Goal: Task Accomplishment & Management: Complete application form

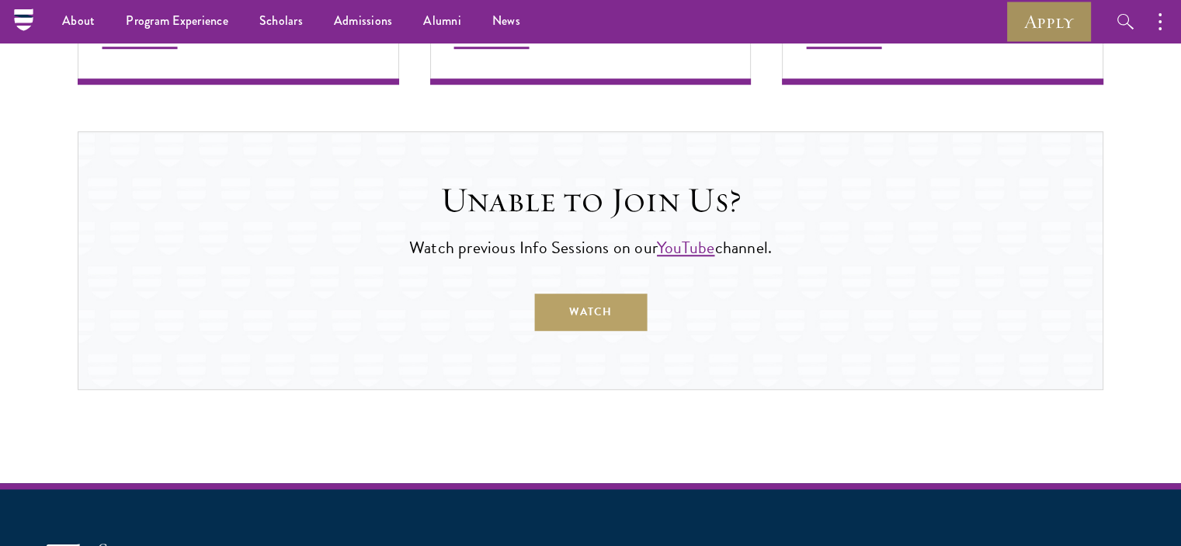
scroll to position [1149, 0]
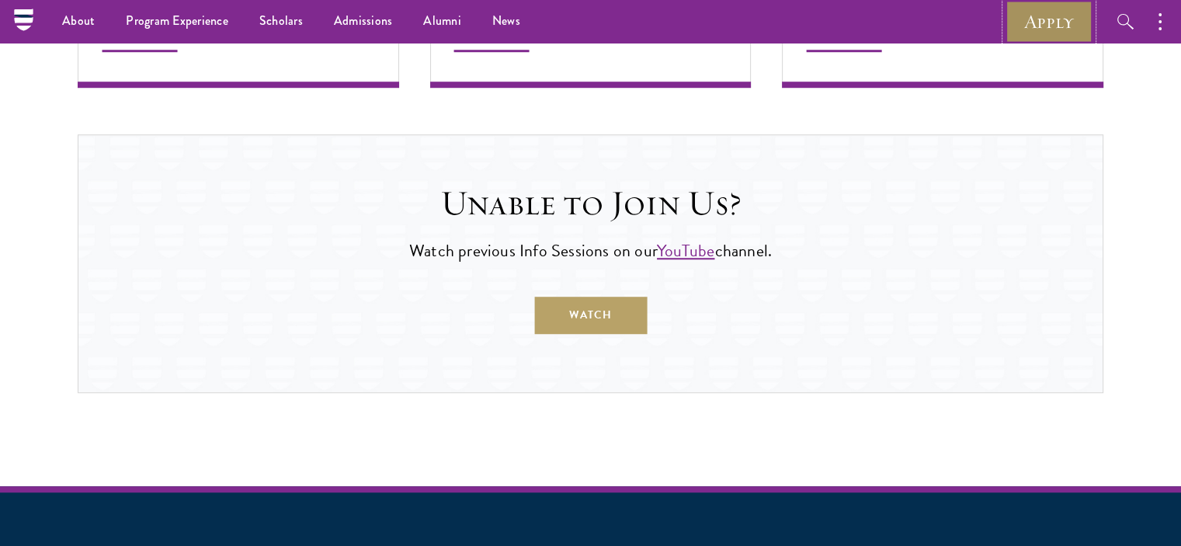
click at [1043, 19] on link "Apply" at bounding box center [1048, 21] width 87 height 43
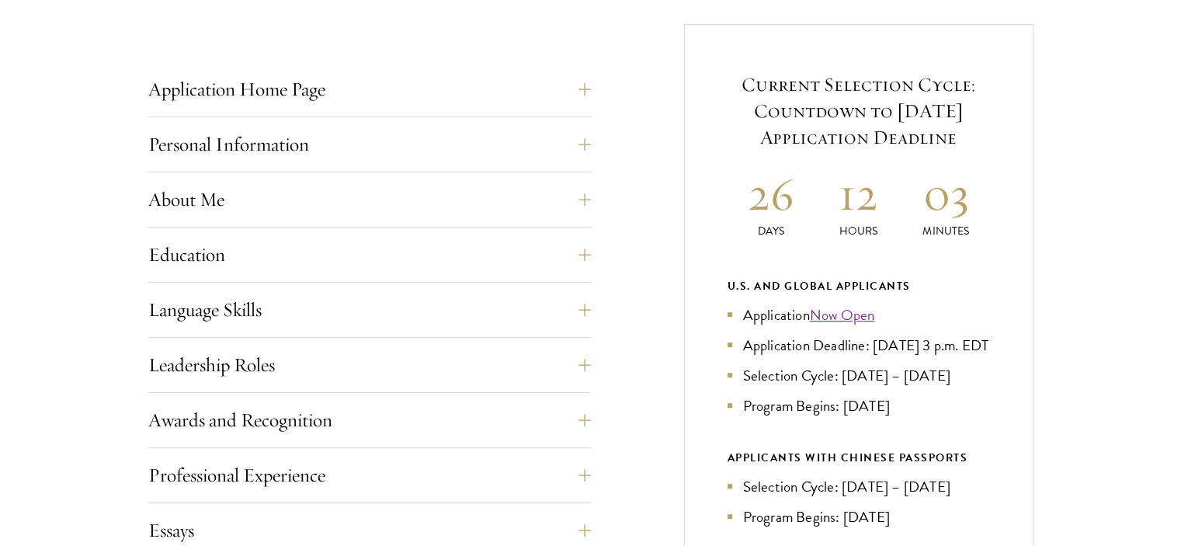
scroll to position [605, 0]
click at [319, 214] on button "About Me" at bounding box center [381, 198] width 443 height 37
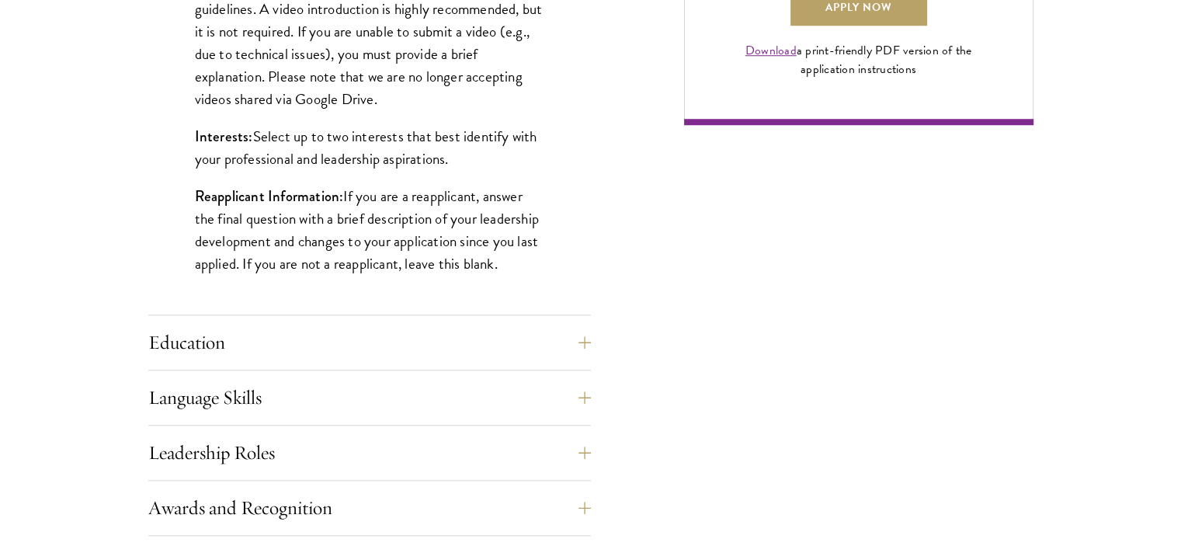
scroll to position [1270, 0]
click at [205, 336] on button "Education" at bounding box center [381, 341] width 443 height 37
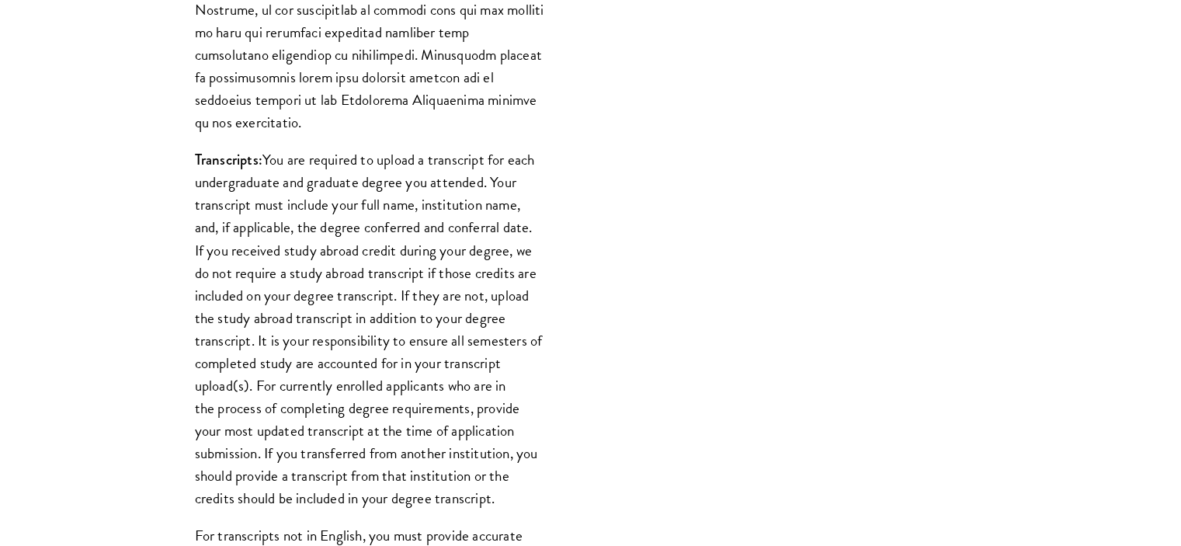
scroll to position [1730, 0]
click at [31, 253] on div "Start the Process Take the first step toward joining a global community that wi…" at bounding box center [590, 184] width 1181 height 2925
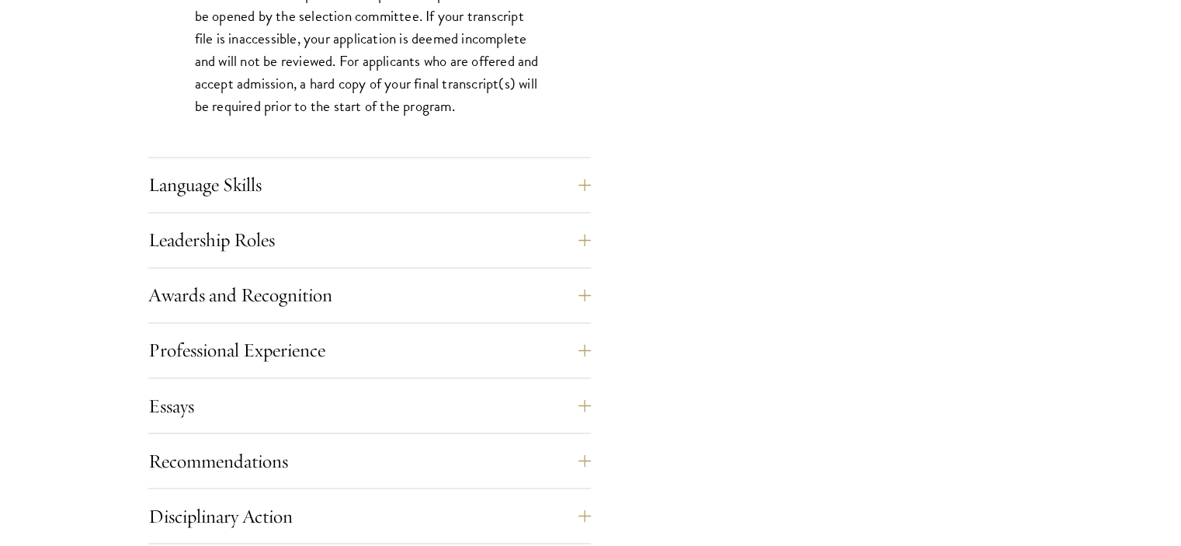
scroll to position [2558, 0]
click at [211, 176] on button "Language Skills" at bounding box center [381, 183] width 443 height 37
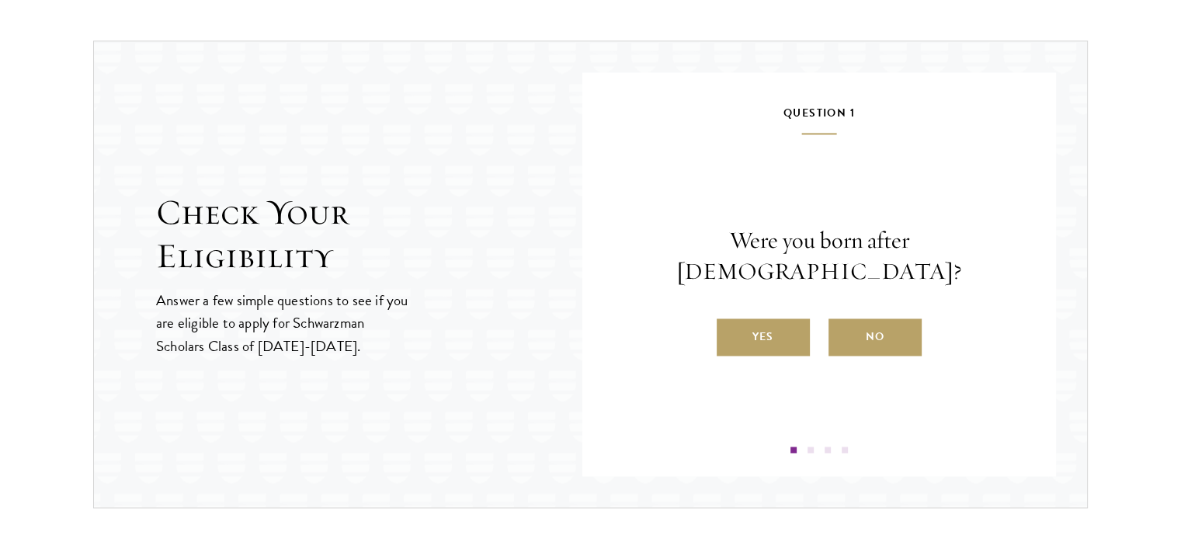
scroll to position [2384, 0]
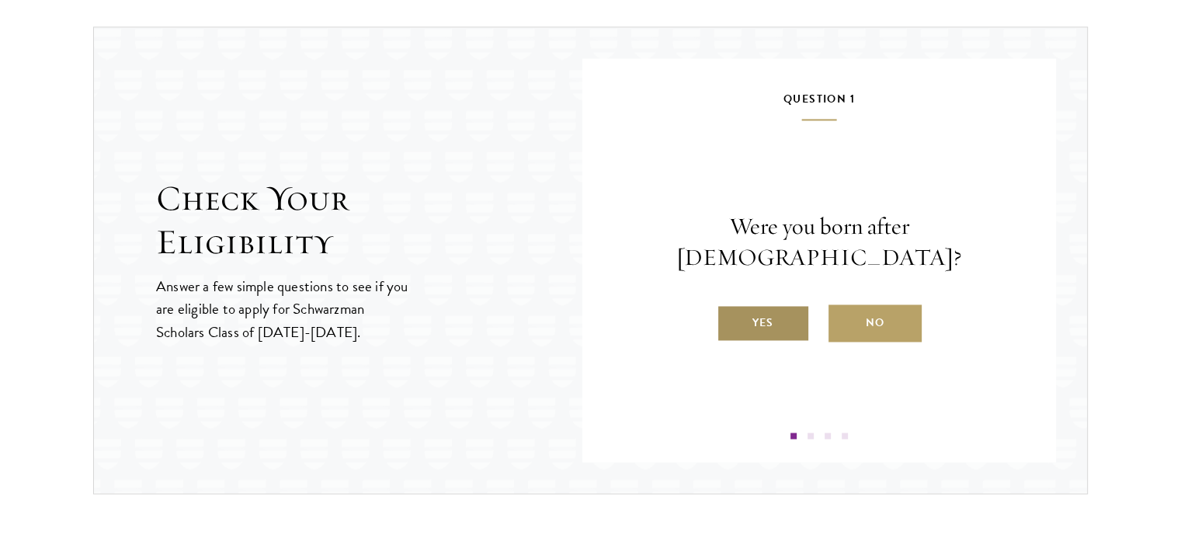
click at [764, 310] on label "Yes" at bounding box center [763, 322] width 93 height 37
click at [731, 310] on input "Yes" at bounding box center [724, 313] width 14 height 14
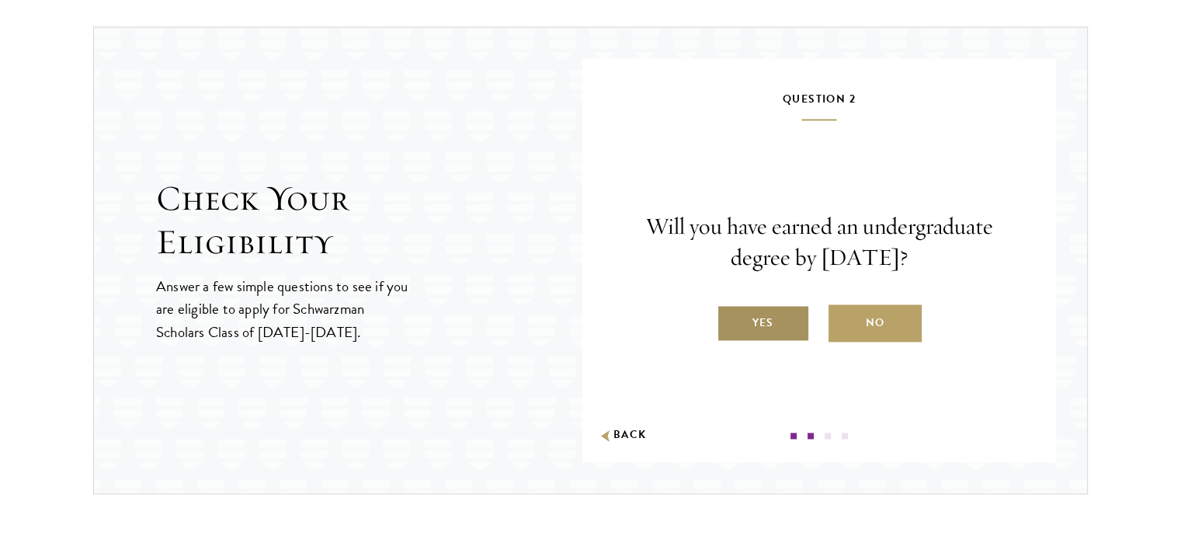
click at [772, 324] on label "Yes" at bounding box center [763, 322] width 93 height 37
click at [731, 320] on input "Yes" at bounding box center [724, 313] width 14 height 14
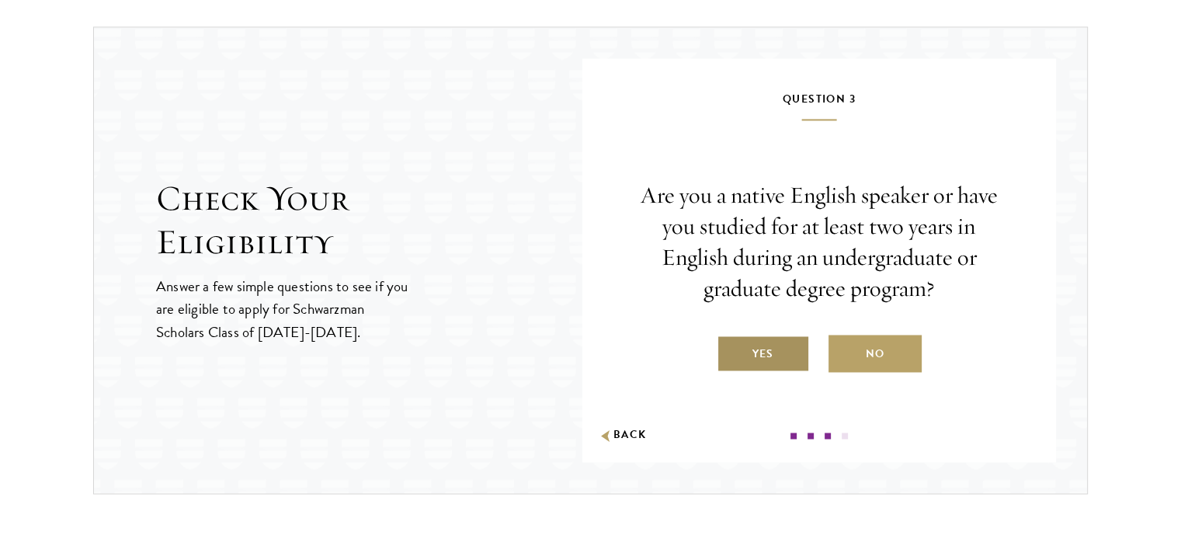
click at [772, 345] on label "Yes" at bounding box center [763, 353] width 93 height 37
click at [731, 345] on input "Yes" at bounding box center [724, 344] width 14 height 14
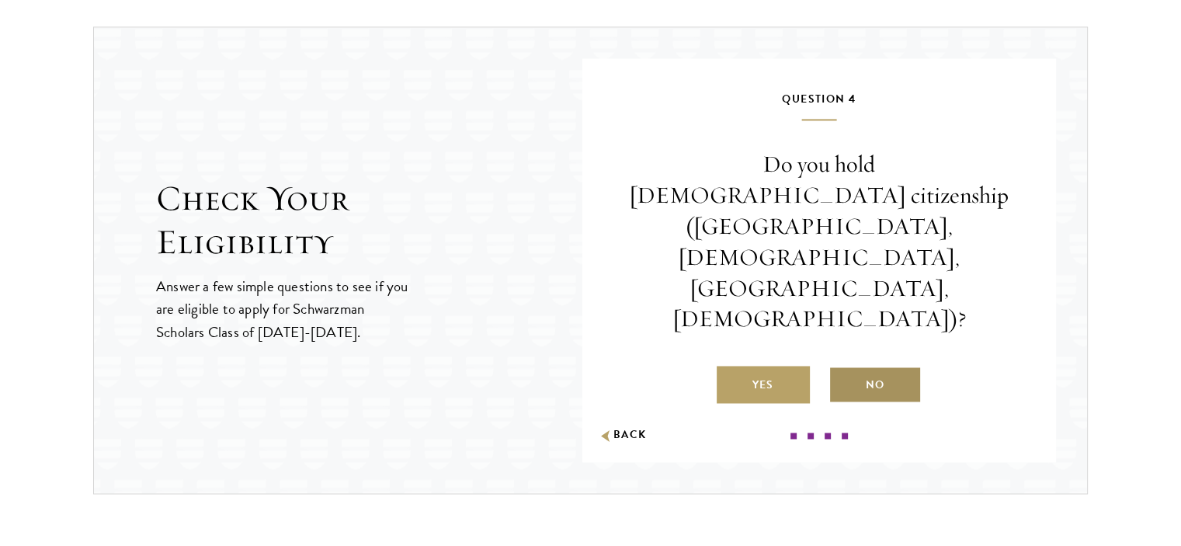
click at [873, 366] on label "No" at bounding box center [874, 384] width 93 height 37
click at [842, 368] on input "No" at bounding box center [835, 375] width 14 height 14
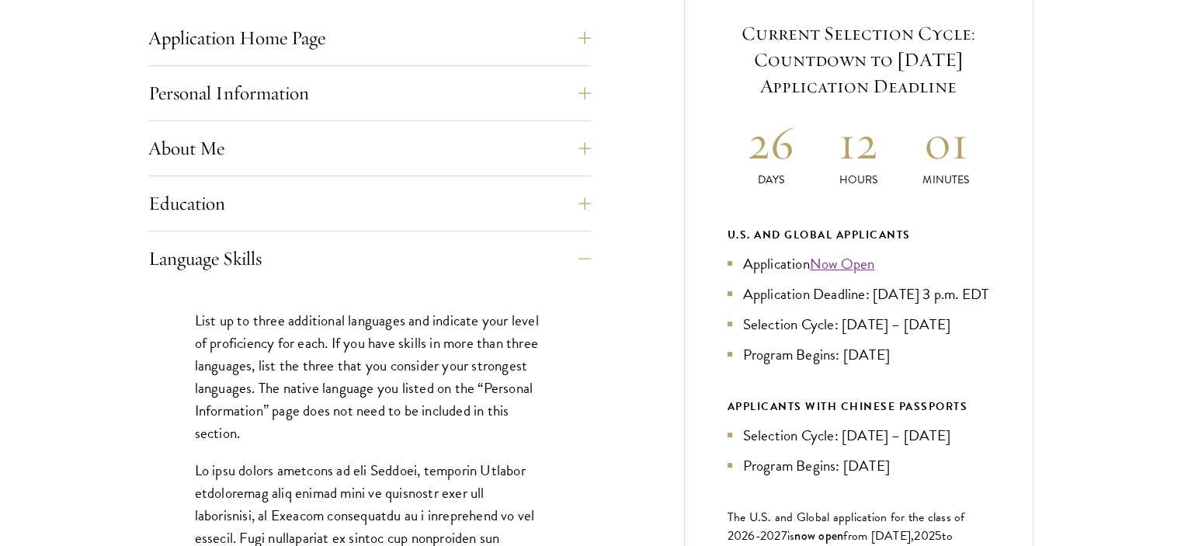
scroll to position [657, 0]
click at [244, 262] on button "Language Skills" at bounding box center [381, 256] width 443 height 37
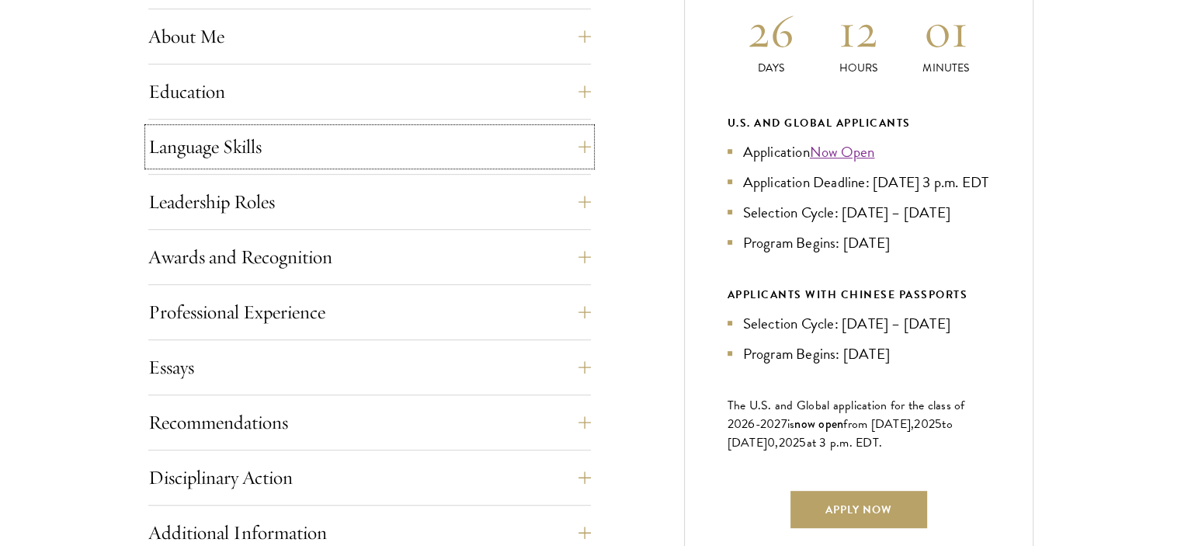
scroll to position [769, 0]
click at [160, 306] on button "Professional Experience" at bounding box center [381, 310] width 443 height 37
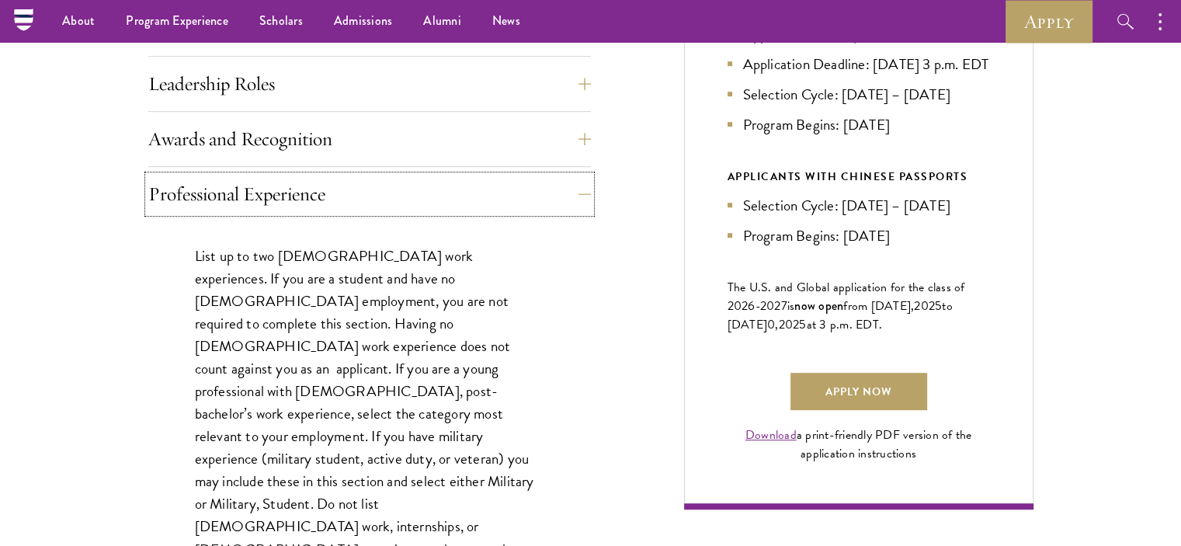
scroll to position [885, 0]
click at [186, 193] on button "Professional Experience" at bounding box center [381, 193] width 443 height 37
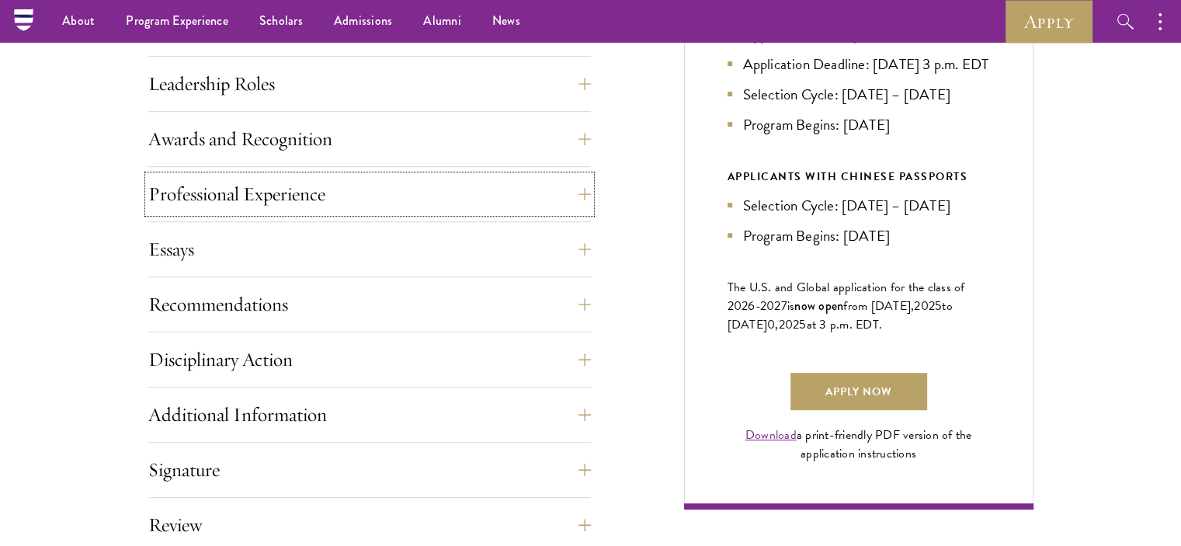
scroll to position [760, 0]
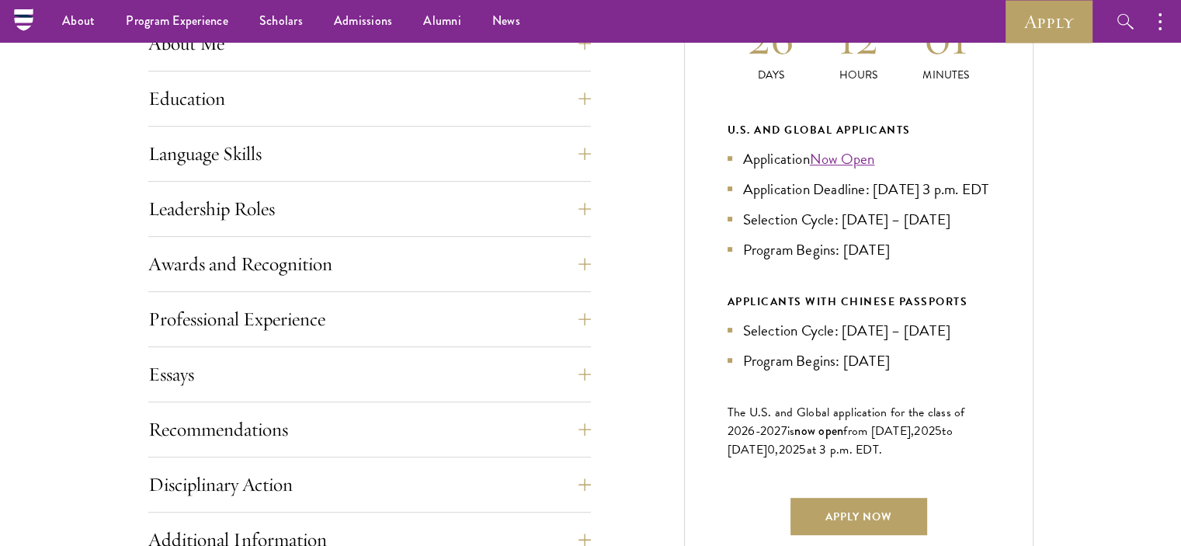
click at [46, 191] on div "Start the Process Take the first step toward joining a global community that wi…" at bounding box center [590, 240] width 1181 height 1096
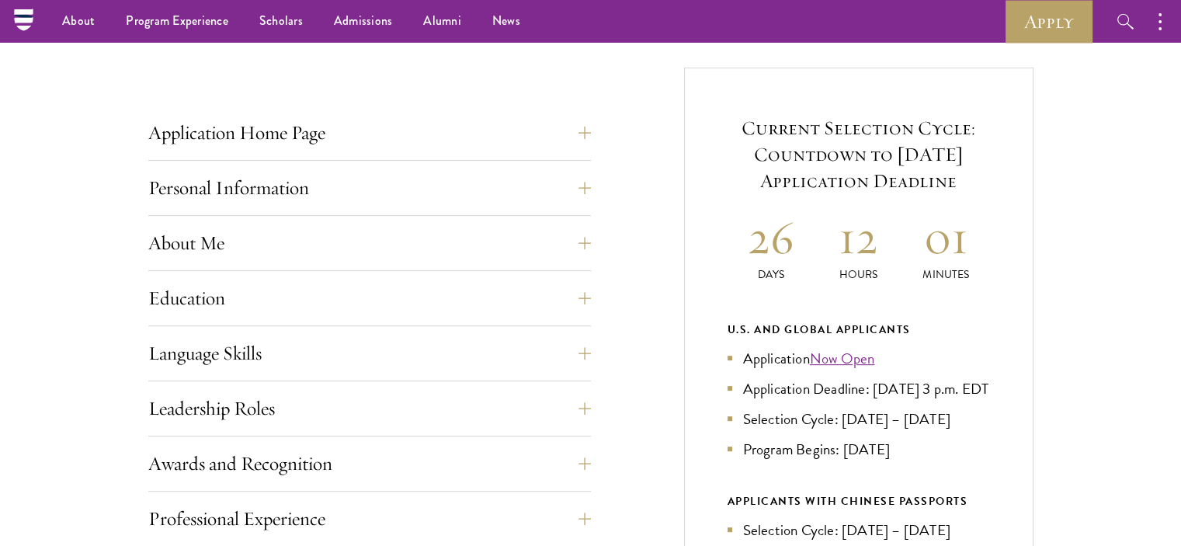
scroll to position [559, 0]
